Goal: Register for event/course

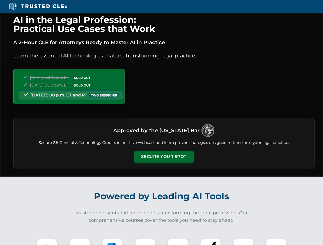
click at [164, 157] on button "Secure Your Spot" at bounding box center [164, 157] width 60 height 12
click at [47, 242] on img at bounding box center [47, 248] width 15 height 15
click at [80, 242] on div at bounding box center [80, 249] width 20 height 20
